Goal: Check status: Check status

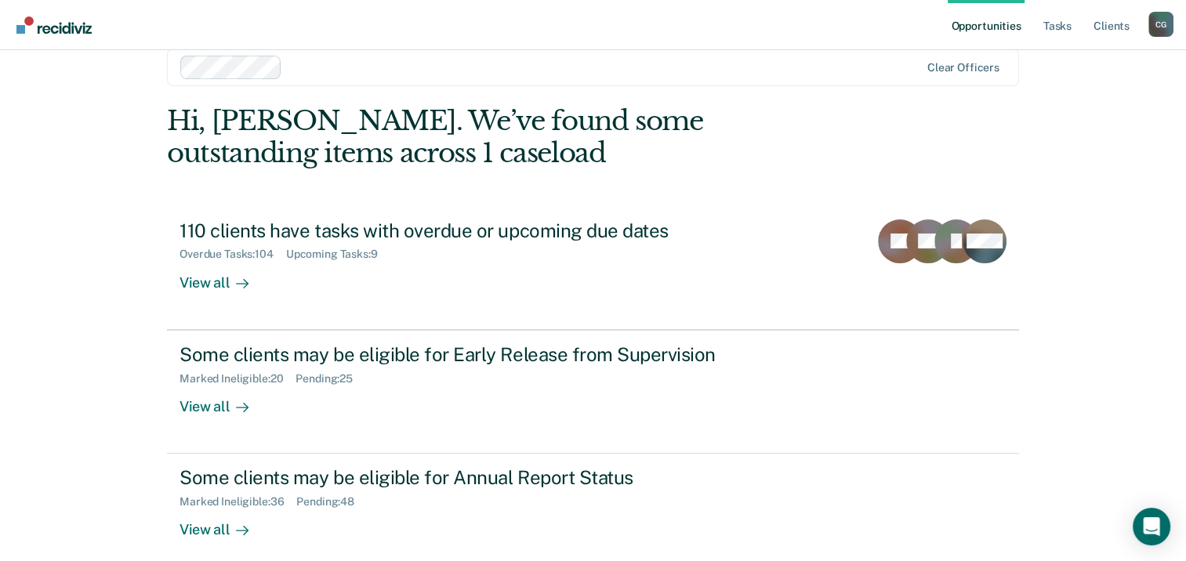
scroll to position [42, 0]
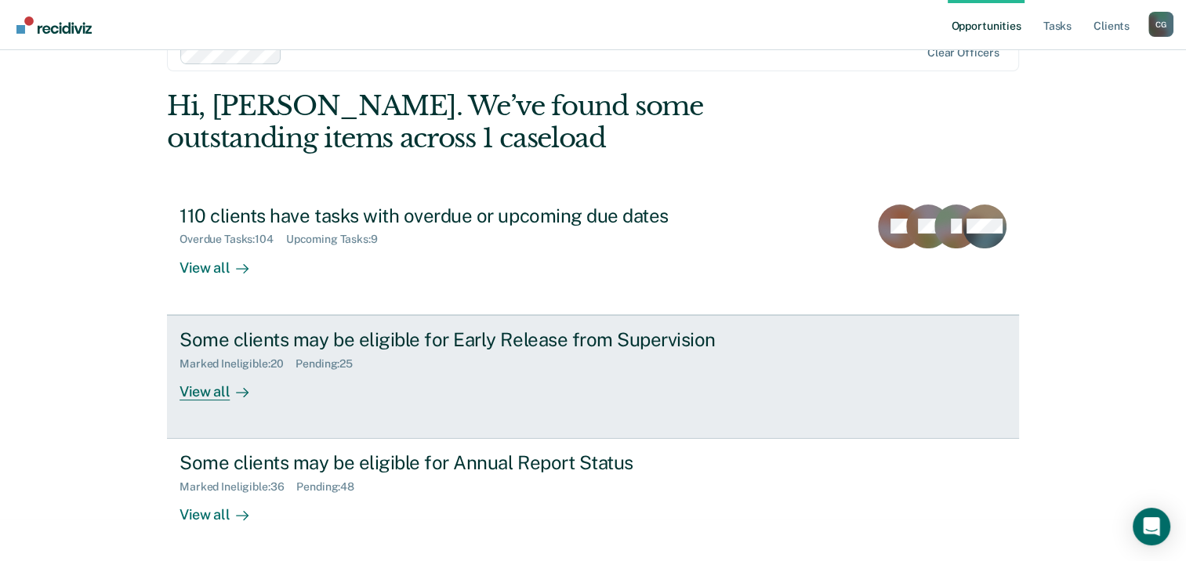
click at [438, 343] on div "Some clients may be eligible for Early Release from Supervision" at bounding box center [455, 340] width 550 height 23
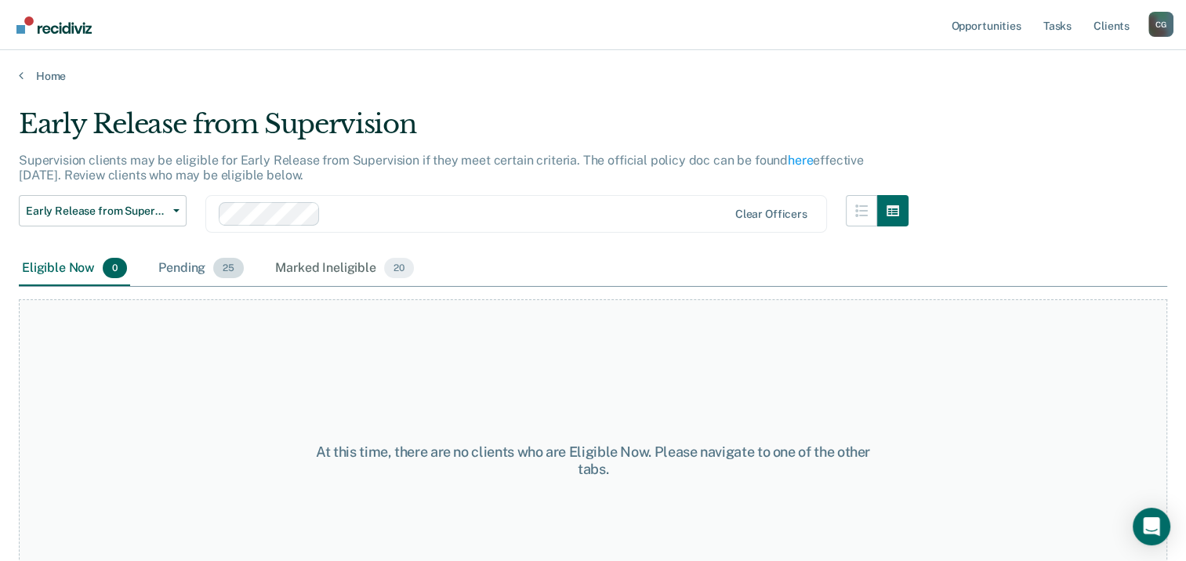
click at [187, 269] on div "Pending 25" at bounding box center [201, 269] width 92 height 34
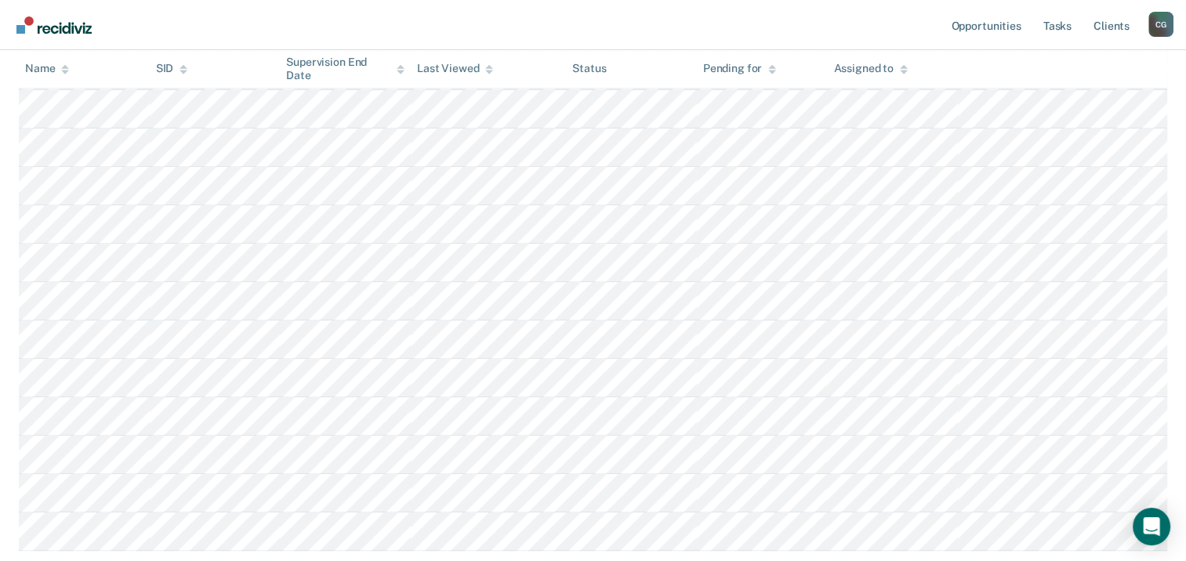
scroll to position [784, 0]
